Goal: Find contact information: Find contact information

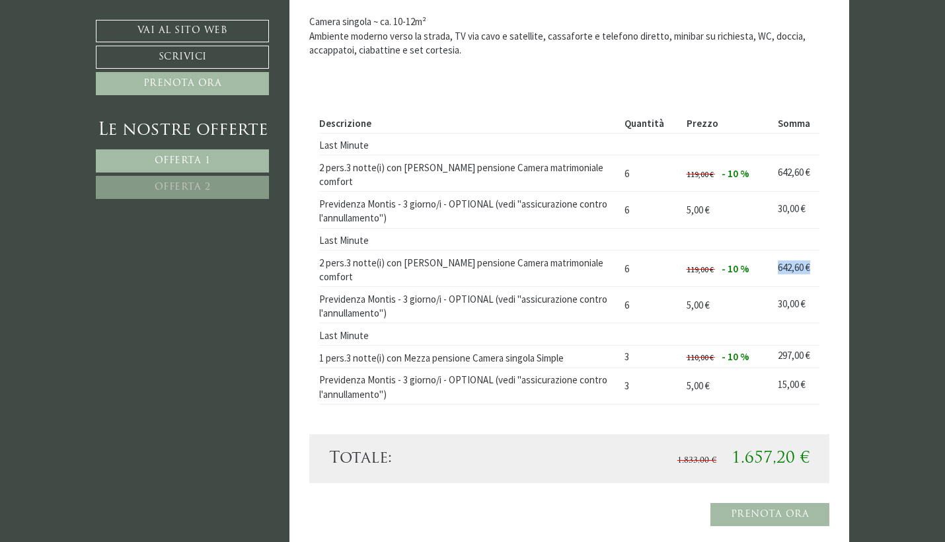
drag, startPoint x: 773, startPoint y: 237, endPoint x: 818, endPoint y: 231, distance: 46.1
click at [818, 250] on td "642,60 €" at bounding box center [796, 268] width 47 height 36
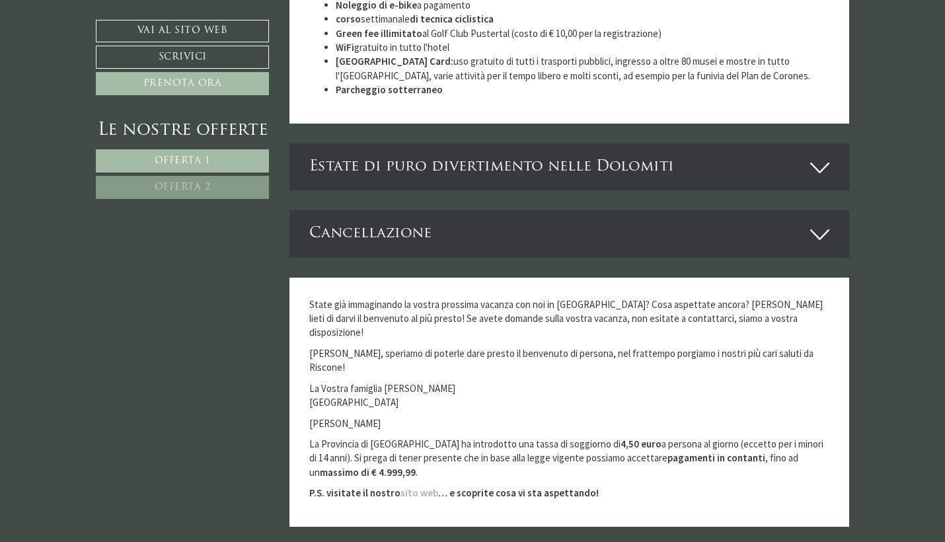
scroll to position [4618, 0]
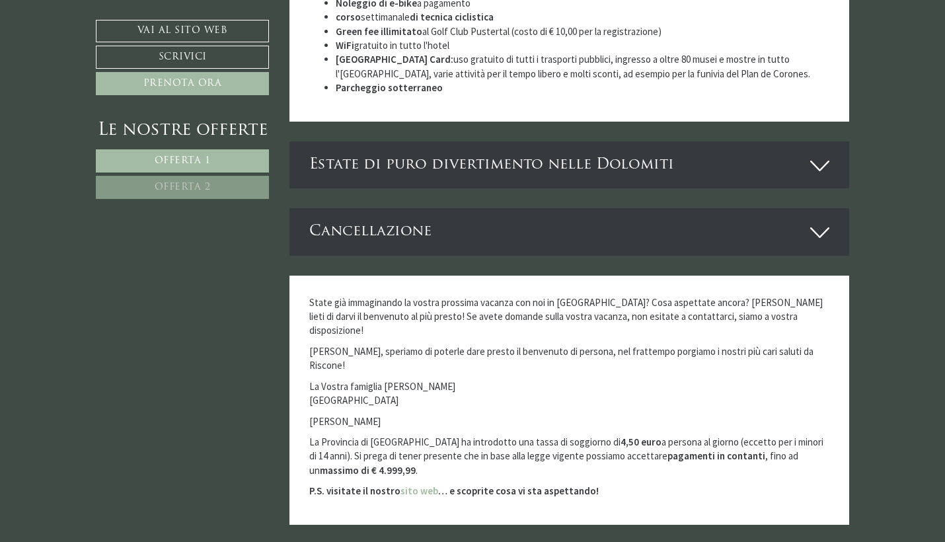
click at [808, 141] on div "Estate di puro divertimento nelle Dolomiti" at bounding box center [569, 164] width 560 height 47
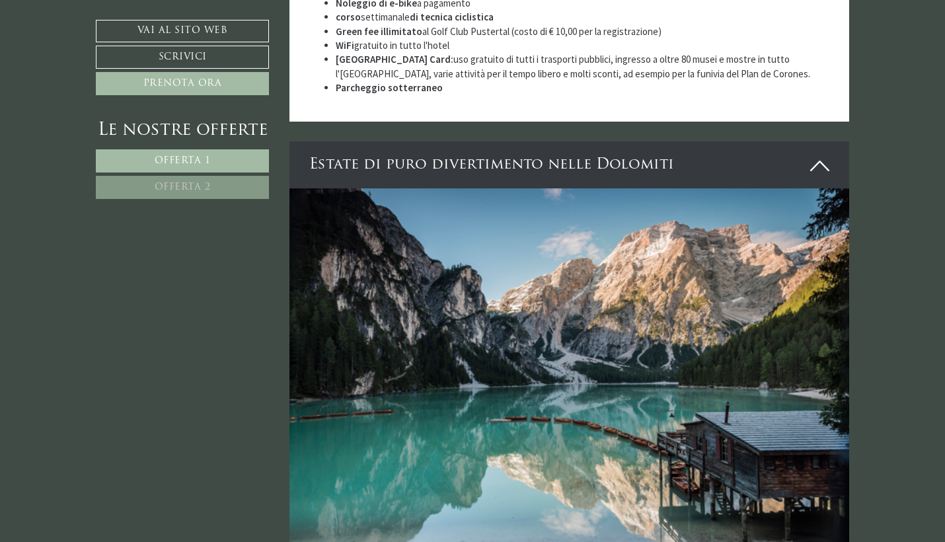
click at [808, 141] on div "Estate di puro divertimento nelle Dolomiti" at bounding box center [569, 164] width 560 height 47
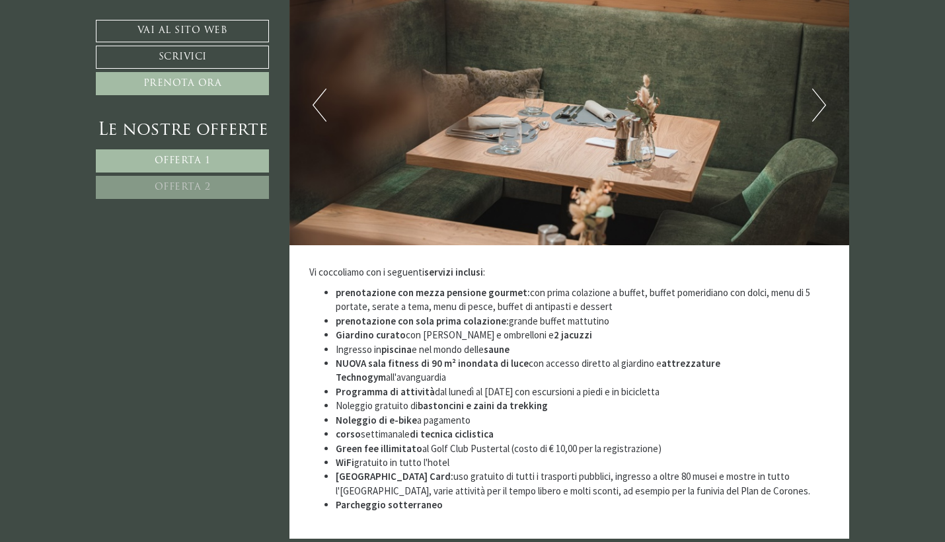
scroll to position [4199, 0]
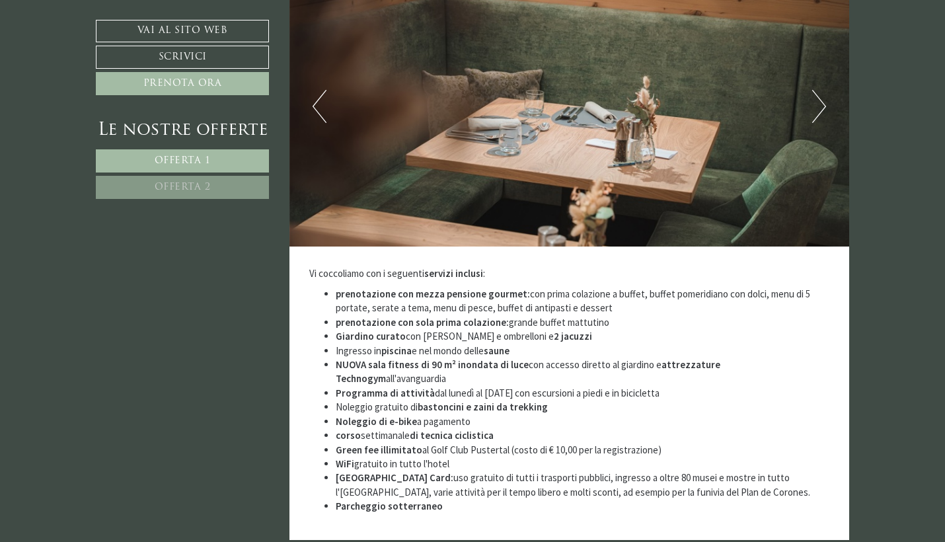
drag, startPoint x: 627, startPoint y: 282, endPoint x: 669, endPoint y: 283, distance: 41.7
click at [669, 386] on li "Programma di attività dal lunedì al [DATE] con escursioni a piedi e in biciclet…" at bounding box center [583, 393] width 494 height 14
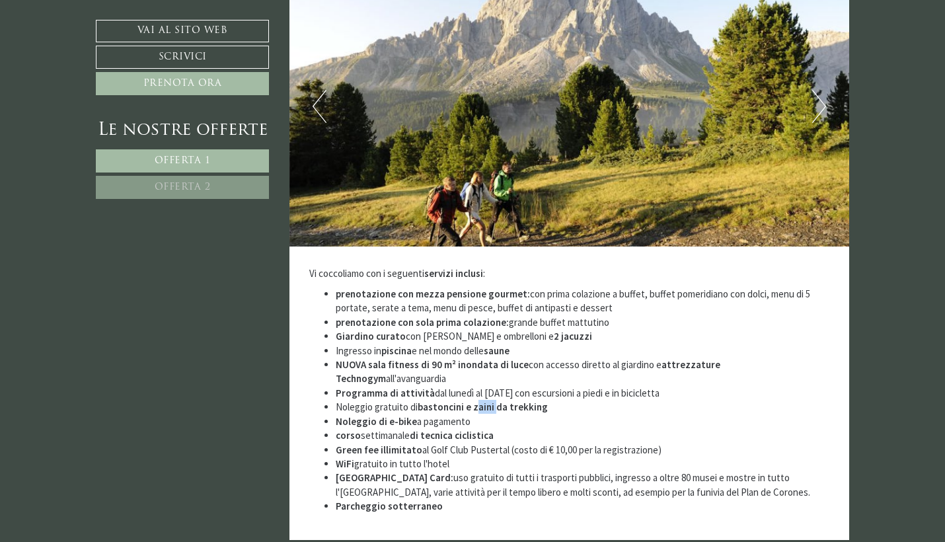
drag, startPoint x: 475, startPoint y: 297, endPoint x: 494, endPoint y: 299, distance: 19.3
click at [494, 400] on strong "bastoncini e zaini da trekking" at bounding box center [483, 406] width 130 height 13
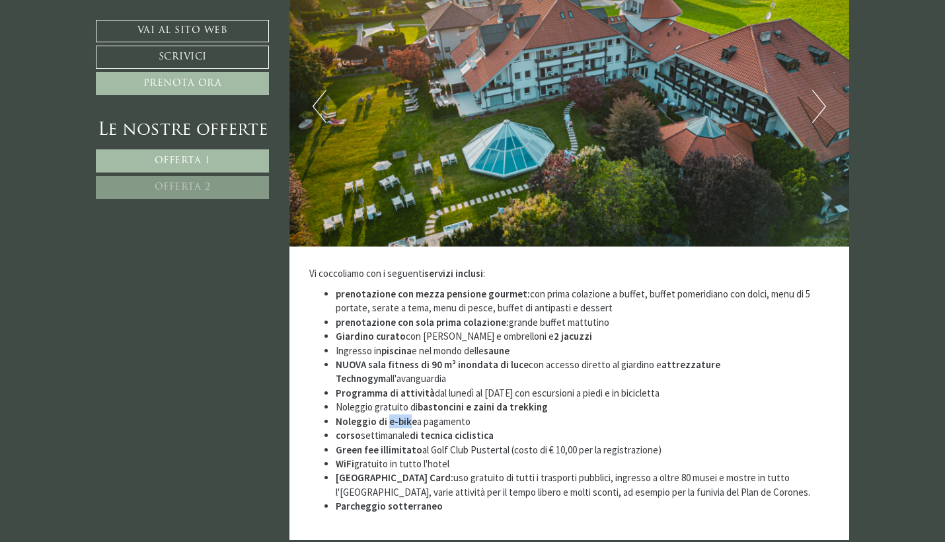
drag, startPoint x: 387, startPoint y: 311, endPoint x: 409, endPoint y: 309, distance: 21.8
click at [409, 415] on strong "e-bike" at bounding box center [403, 421] width 28 height 13
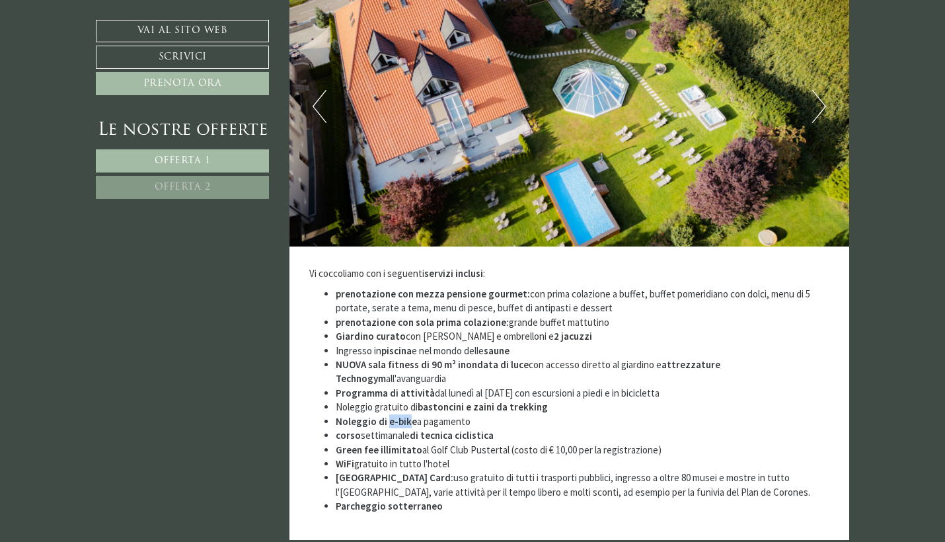
drag, startPoint x: 423, startPoint y: 312, endPoint x: 471, endPoint y: 307, distance: 48.5
click at [471, 414] on li "Noleggio di e-bike a pagamento" at bounding box center [583, 421] width 494 height 14
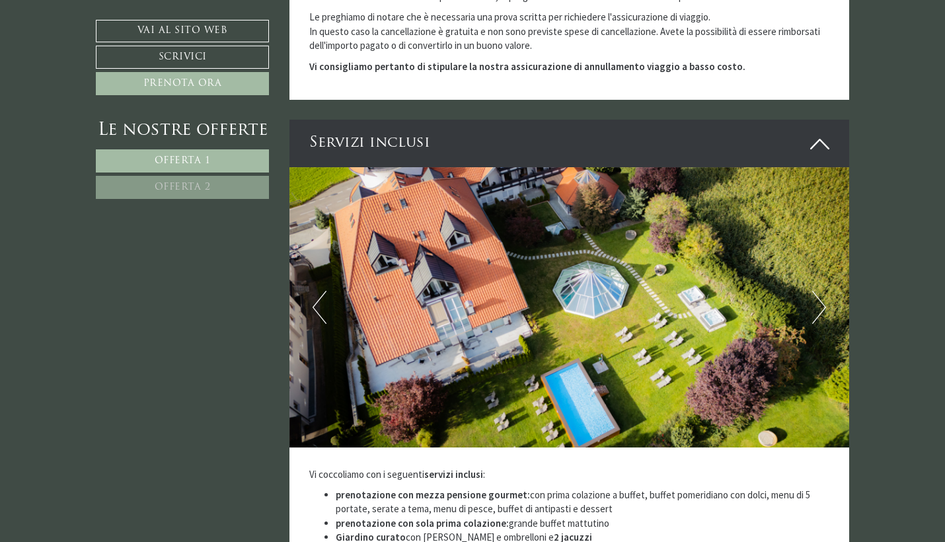
scroll to position [4007, 0]
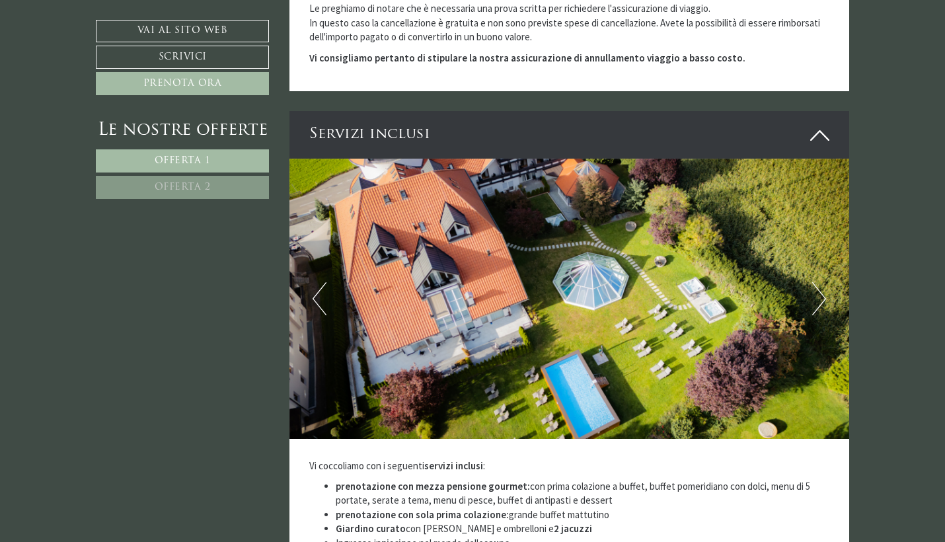
click at [821, 282] on button "Next" at bounding box center [819, 298] width 14 height 33
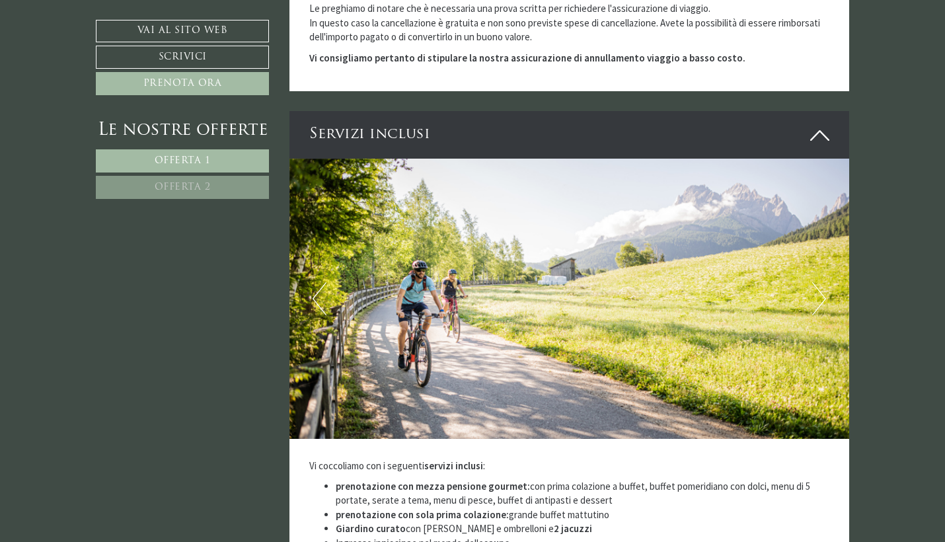
click at [821, 282] on button "Next" at bounding box center [819, 298] width 14 height 33
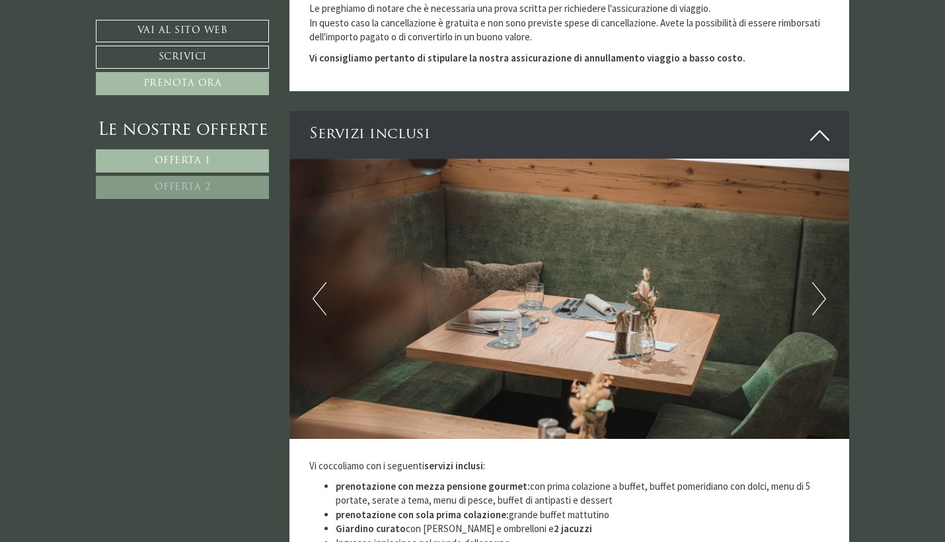
click at [821, 282] on button "Next" at bounding box center [819, 298] width 14 height 33
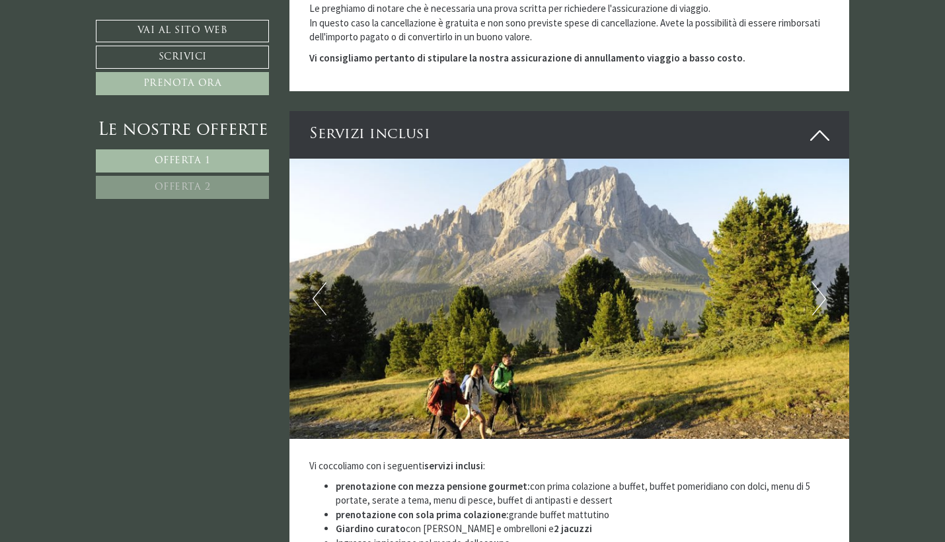
click at [821, 282] on button "Next" at bounding box center [819, 298] width 14 height 33
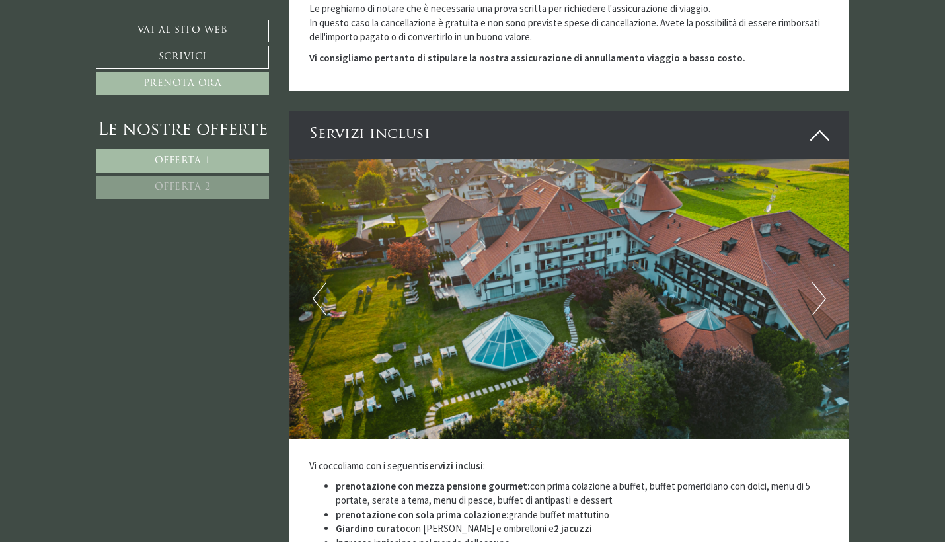
click at [823, 282] on button "Next" at bounding box center [819, 298] width 14 height 33
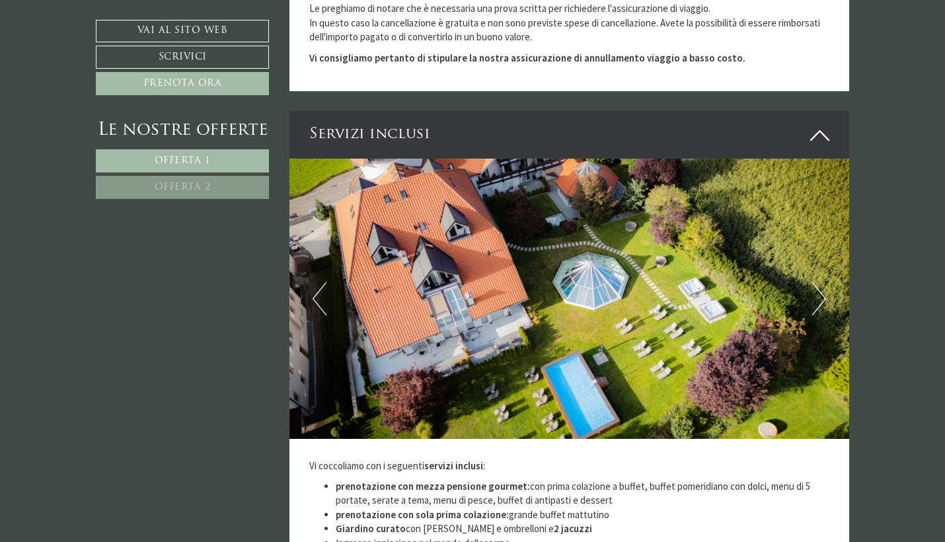
click at [823, 282] on button "Next" at bounding box center [819, 298] width 14 height 33
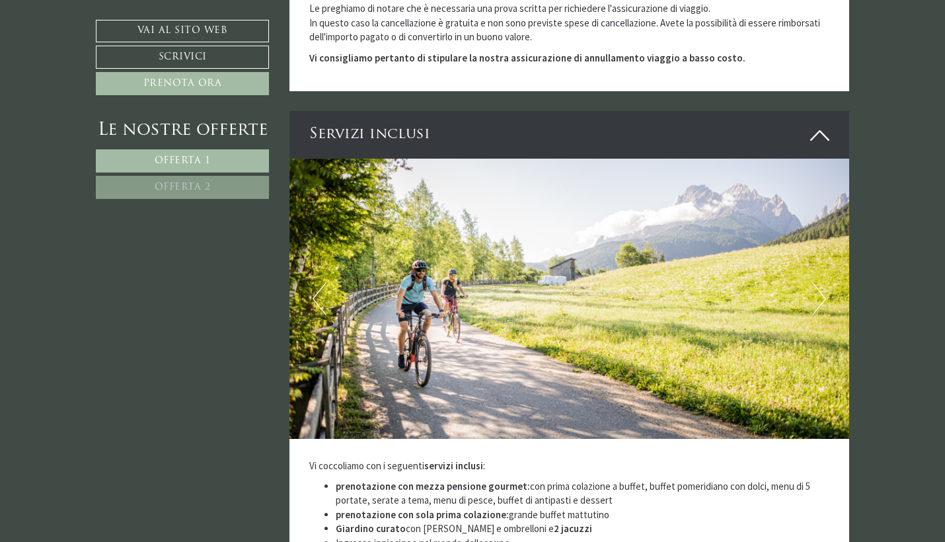
click at [823, 282] on button "Next" at bounding box center [819, 298] width 14 height 33
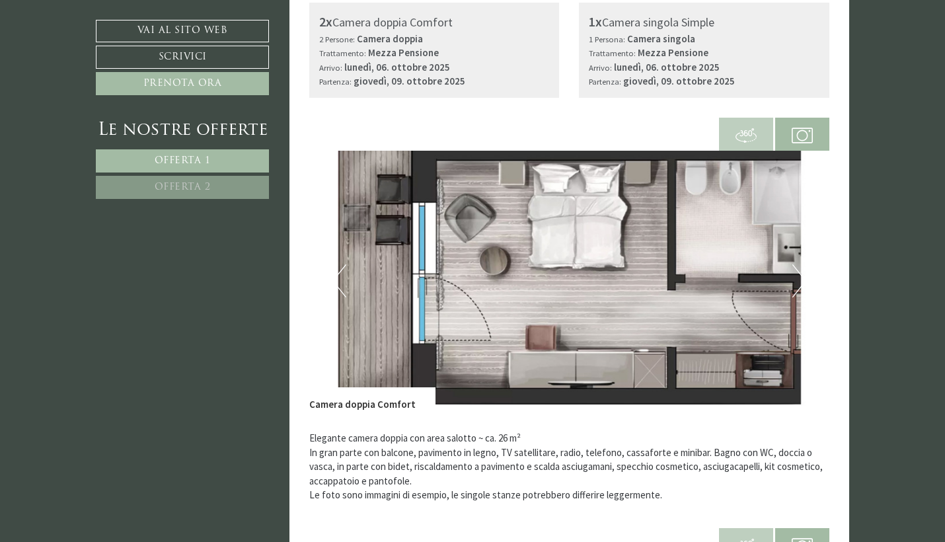
scroll to position [829, 0]
click at [800, 279] on button "Next" at bounding box center [799, 281] width 14 height 33
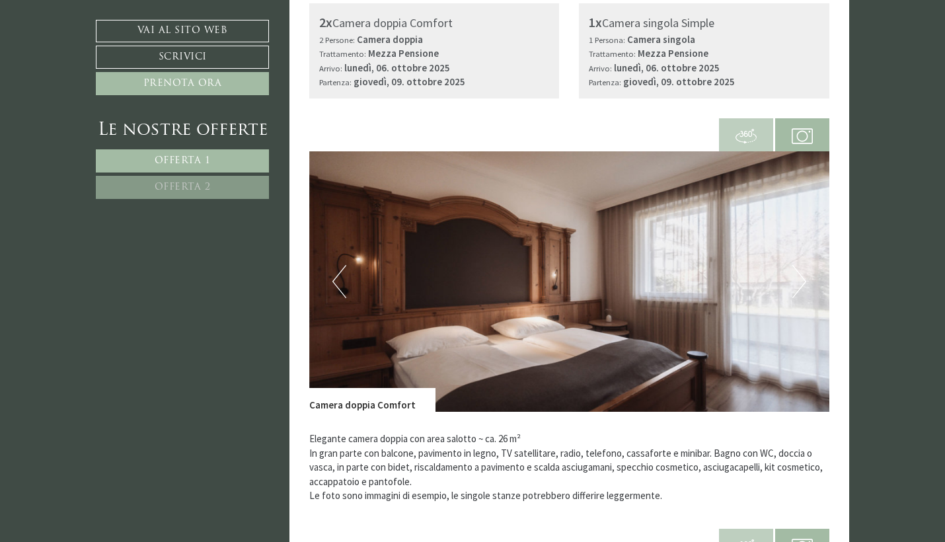
click at [800, 280] on button "Next" at bounding box center [799, 281] width 14 height 33
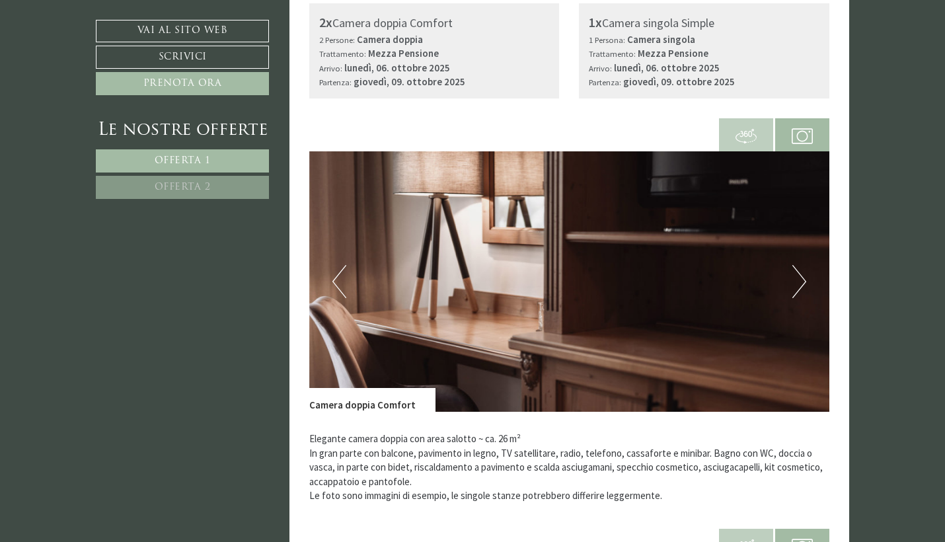
click at [800, 280] on button "Next" at bounding box center [799, 281] width 14 height 33
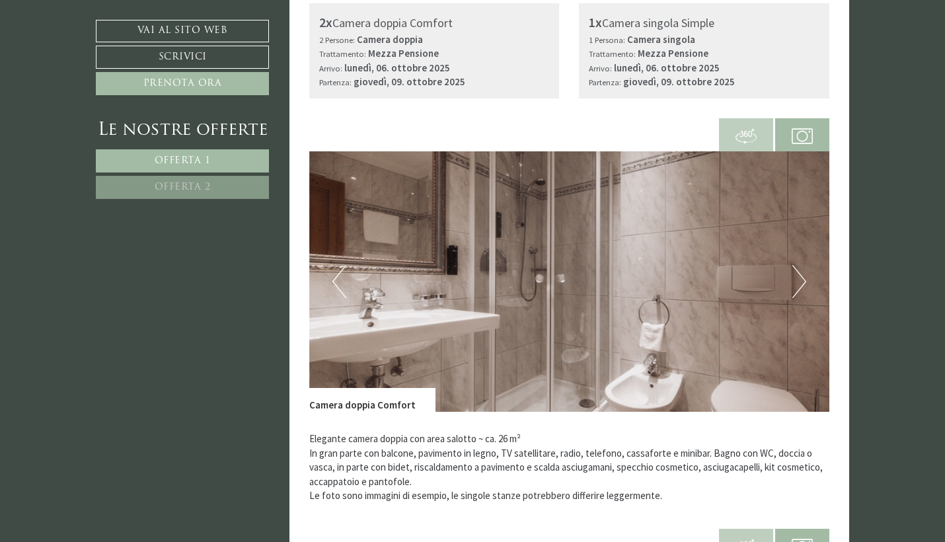
click at [800, 280] on button "Next" at bounding box center [799, 281] width 14 height 33
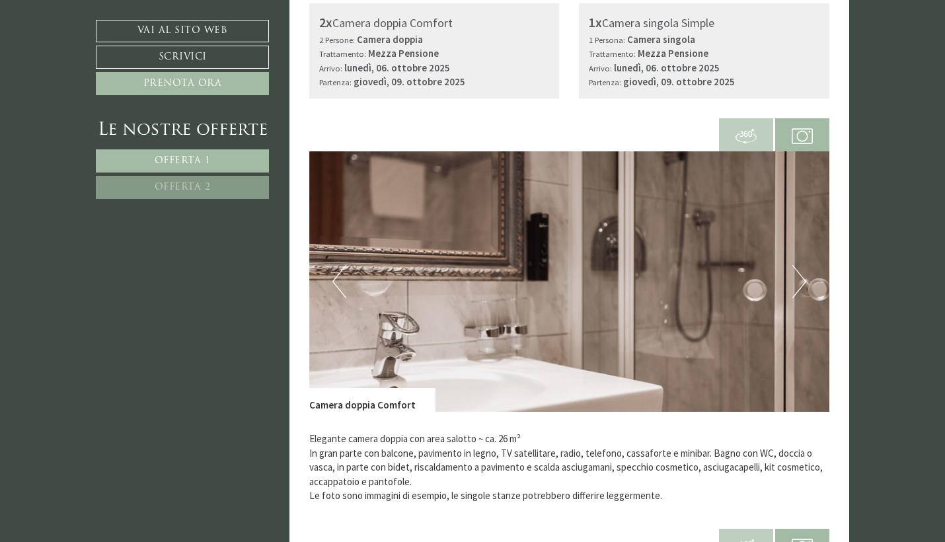
click at [800, 281] on button "Next" at bounding box center [799, 281] width 14 height 33
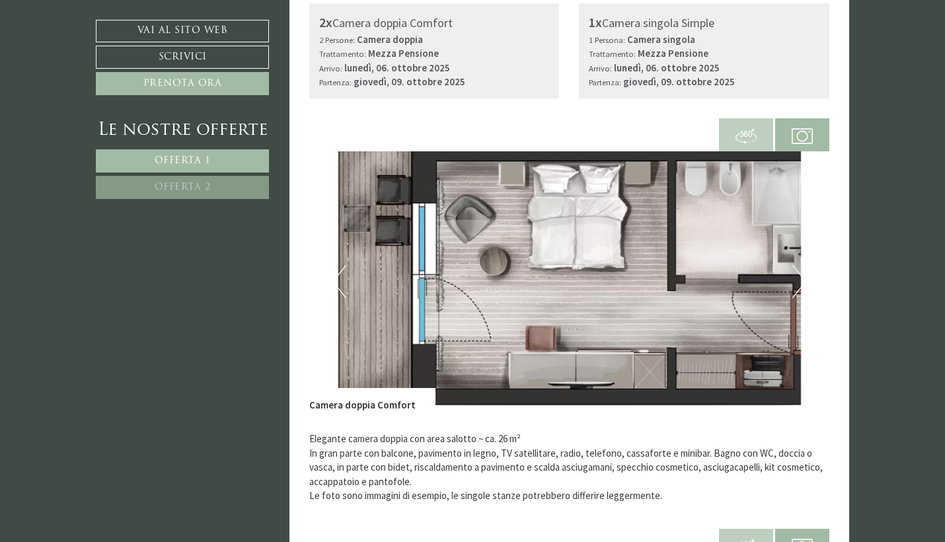
click at [800, 281] on button "Next" at bounding box center [799, 281] width 14 height 33
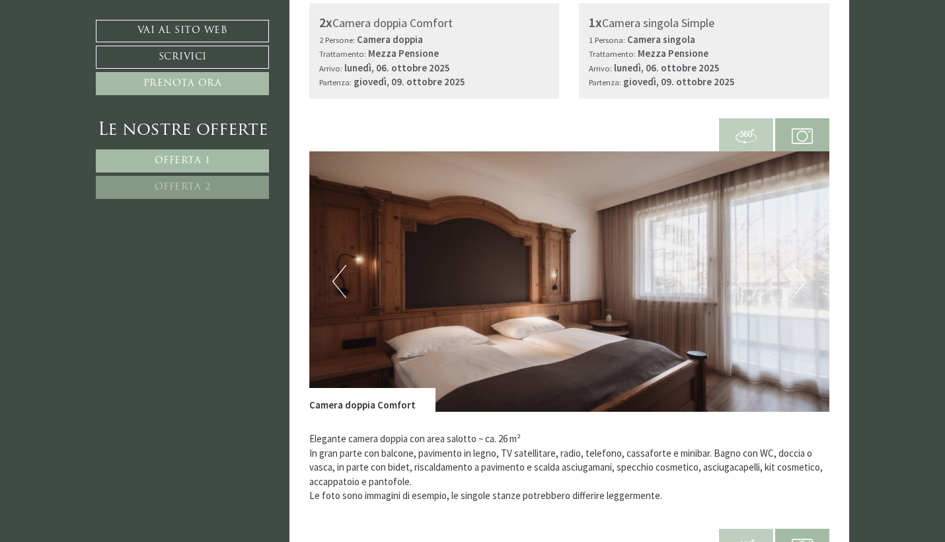
click at [800, 281] on button "Next" at bounding box center [799, 281] width 14 height 33
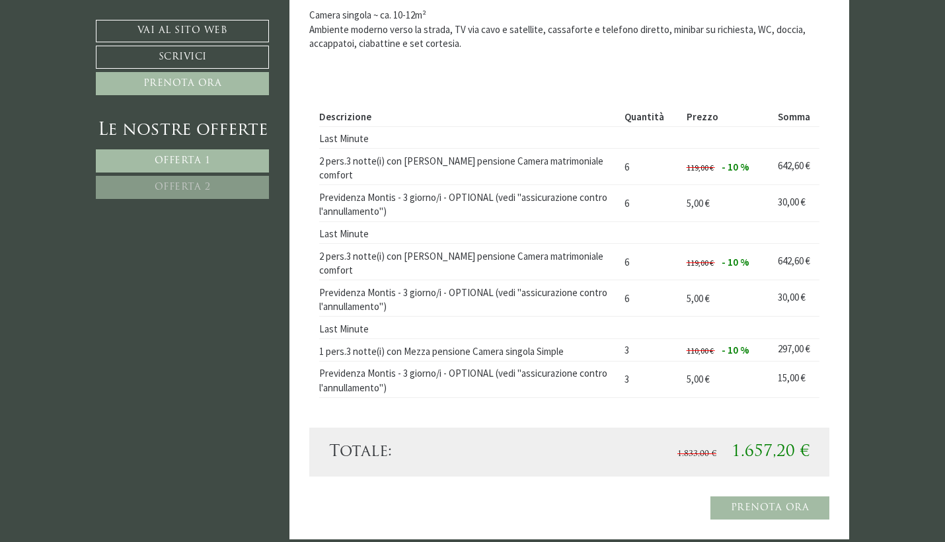
scroll to position [1662, 0]
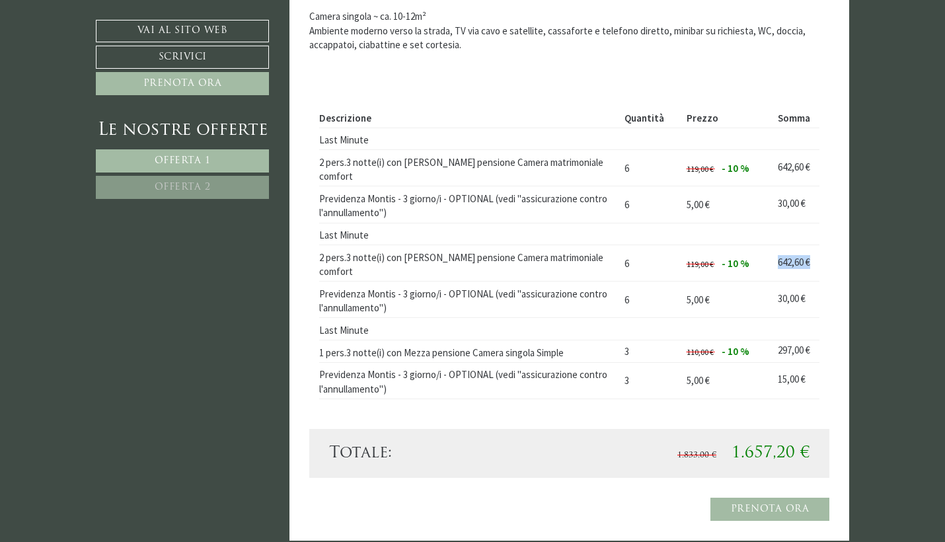
drag, startPoint x: 777, startPoint y: 233, endPoint x: 808, endPoint y: 225, distance: 31.9
click at [811, 245] on td "642,60 €" at bounding box center [796, 263] width 47 height 36
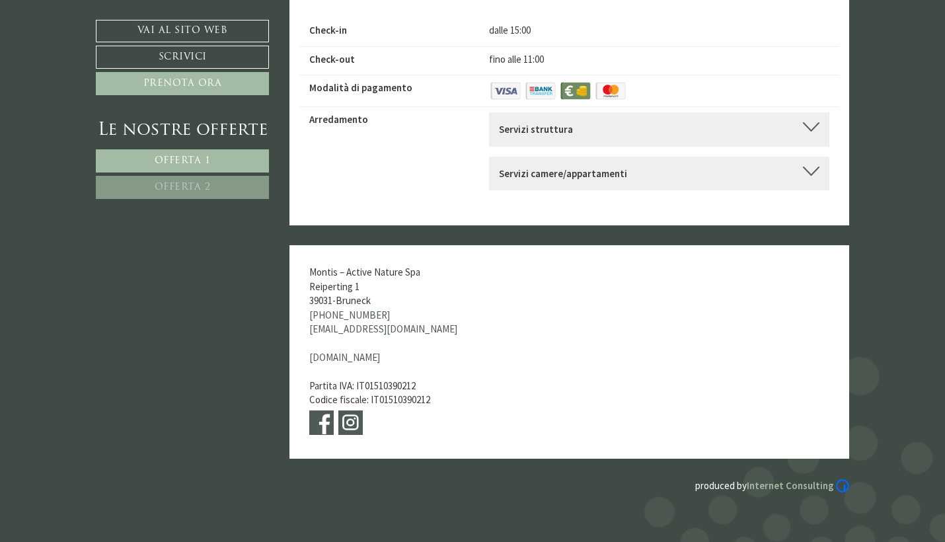
scroll to position [5759, 0]
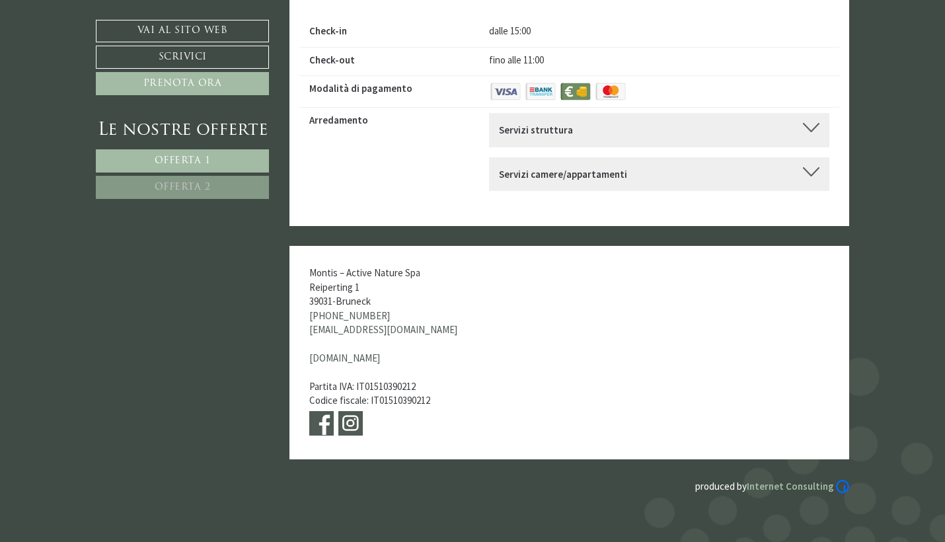
click at [308, 246] on div "Montis – Active Nature Spa Reiperting 1 39031 - Bruneck [PHONE_NUMBER] [EMAIL_A…" at bounding box center [405, 352] width 233 height 213
drag, startPoint x: 307, startPoint y: 128, endPoint x: 387, endPoint y: 153, distance: 84.4
click at [387, 246] on div "Montis – Active Nature Spa Reiperting 1 39031 - Bruneck [PHONE_NUMBER] [EMAIL_A…" at bounding box center [405, 352] width 233 height 213
copy div "Montis – Active Nature Spa Reiperting 1 39031 - [GEOGRAPHIC_DATA]"
